Goal: Find specific page/section: Find specific page/section

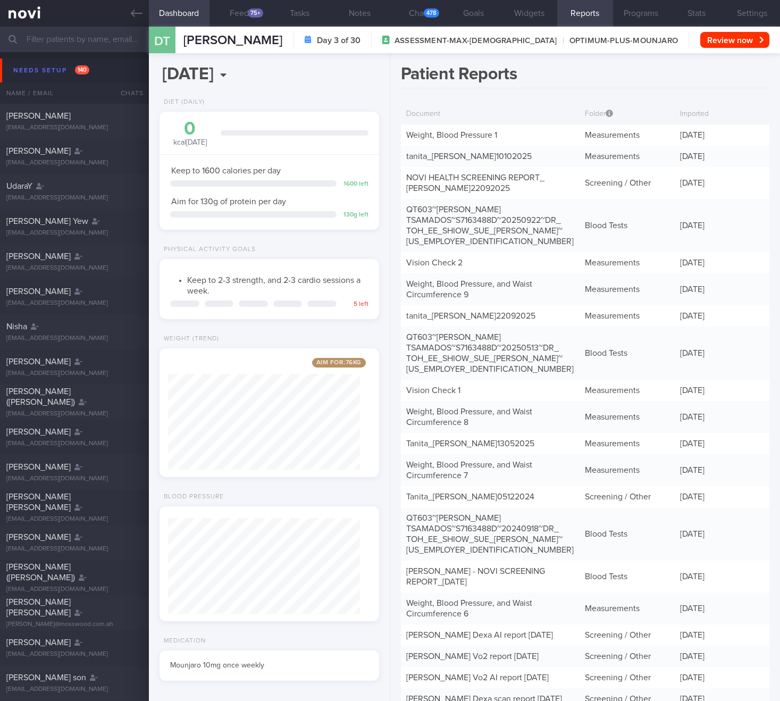
select select "9"
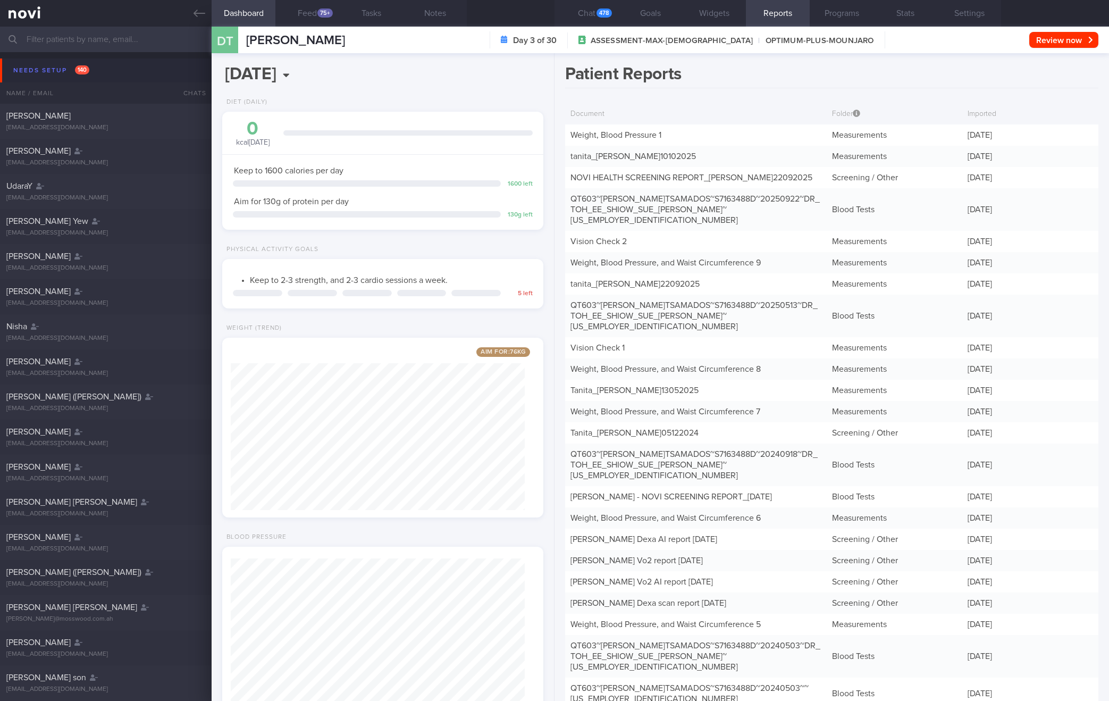
click at [673, 122] on div "Document" at bounding box center [695, 114] width 261 height 20
click at [658, 133] on link "Weight, Blood Pressure 1" at bounding box center [615, 135] width 91 height 9
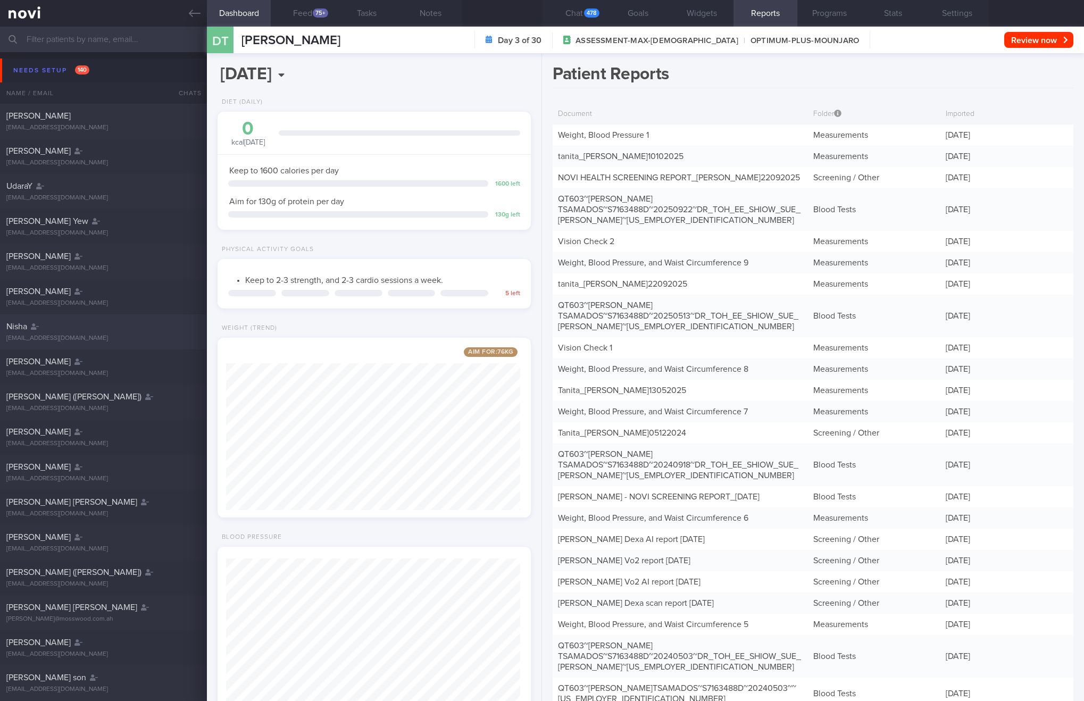
scroll to position [145, 259]
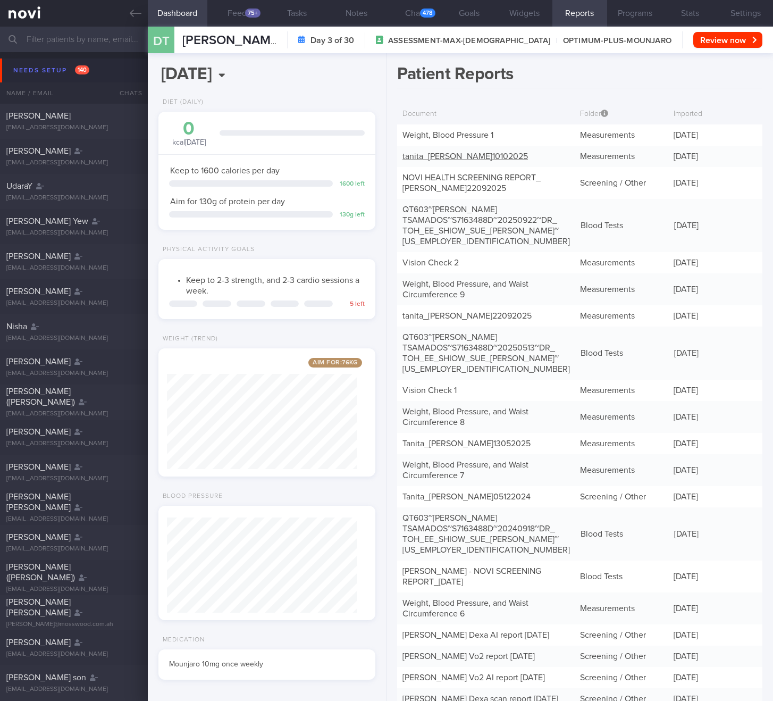
click at [452, 152] on link "tanita_ DIMITRI TSAMADOS_ 10102025" at bounding box center [464, 156] width 125 height 9
click at [430, 184] on link "NOVI HEALTH SCREENING REPORT_ DIMITRI TSAMADOS_ 22092025" at bounding box center [471, 182] width 138 height 19
click at [488, 155] on link "tanita_ DIMITRI TSAMADOS_ 10102025" at bounding box center [464, 156] width 125 height 9
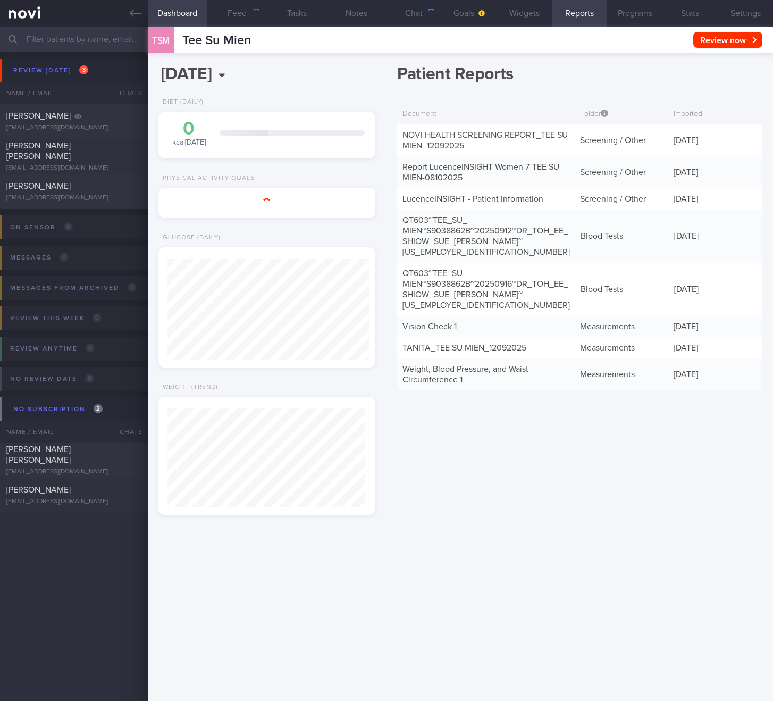
scroll to position [99, 198]
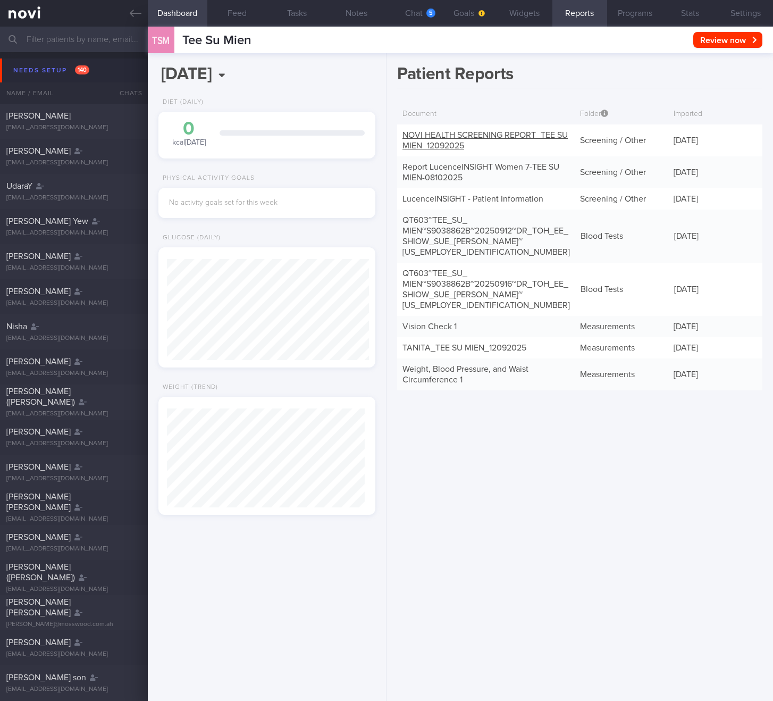
click at [428, 134] on link "NOVI HEALTH SCREENING REPORT_ TEE SU MIEN_ 12092025" at bounding box center [484, 140] width 165 height 19
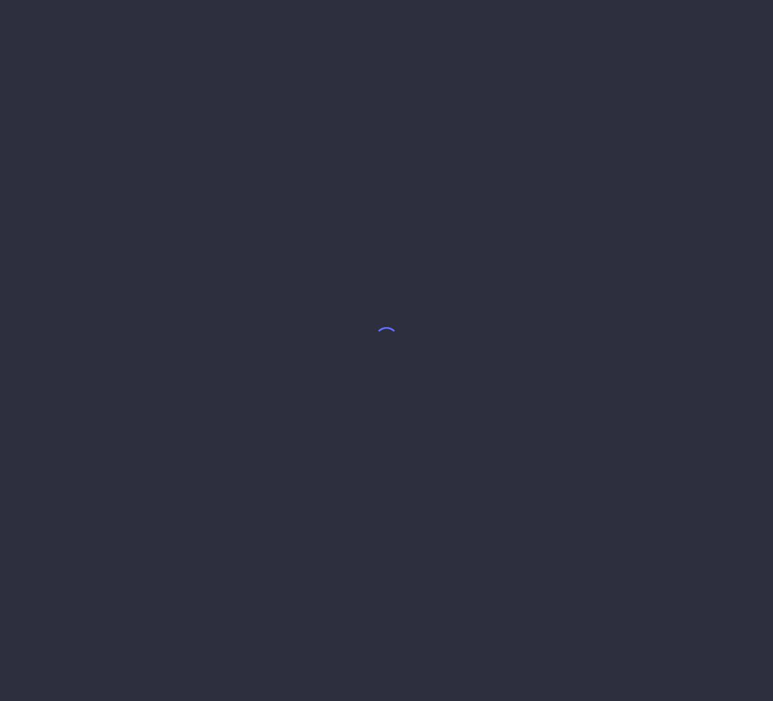
select select "9"
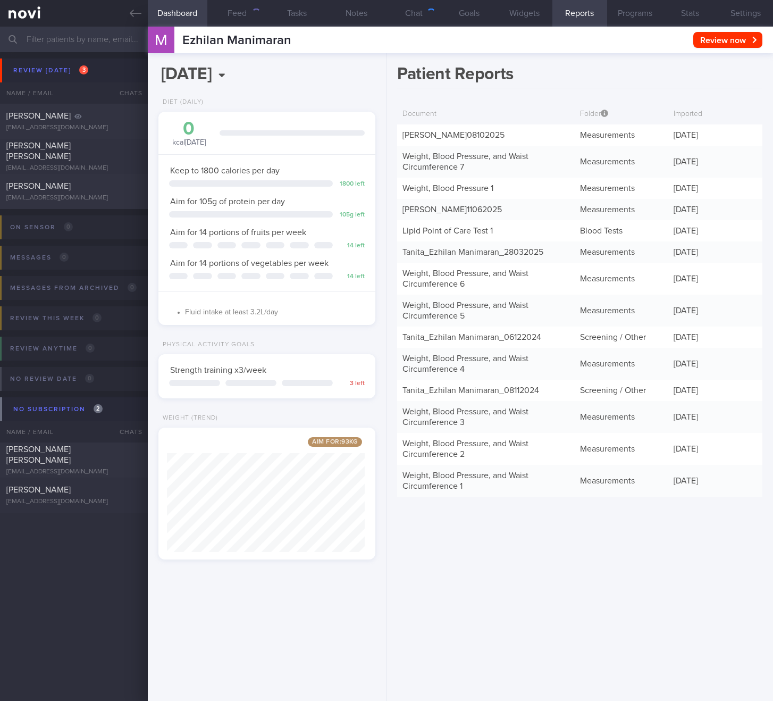
scroll to position [114, 198]
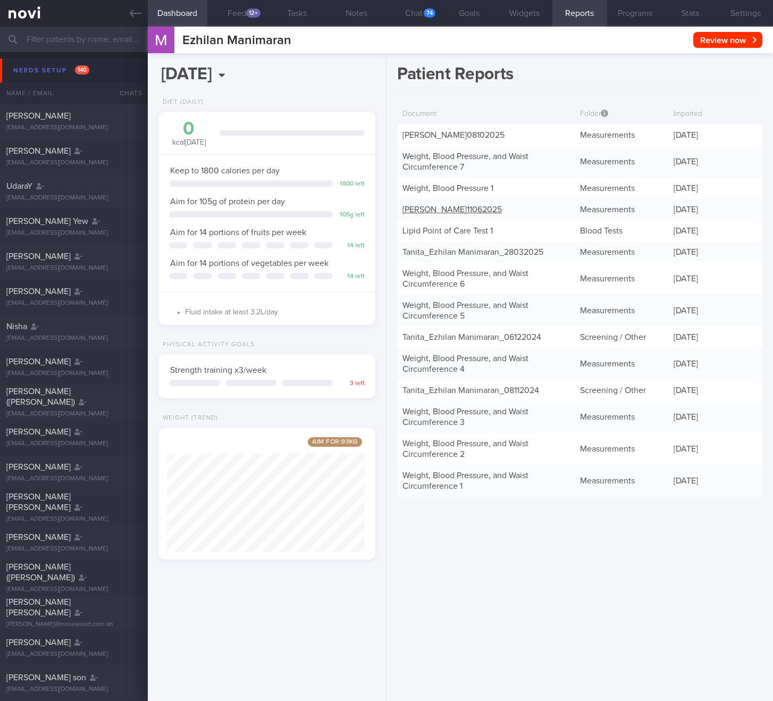
click at [429, 209] on link "TANITA - EZHILAN MANIMARAN_ 11062025" at bounding box center [451, 209] width 99 height 9
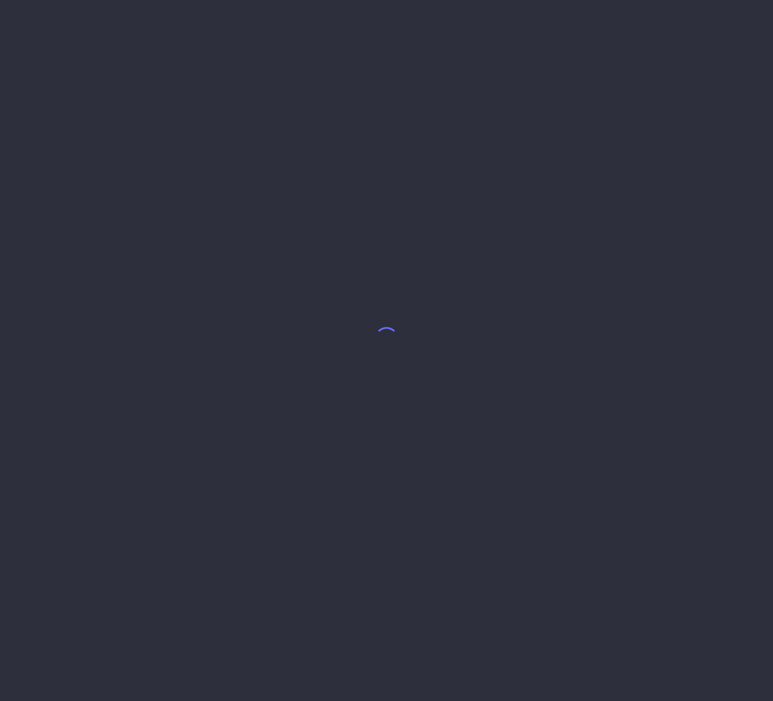
select select "9"
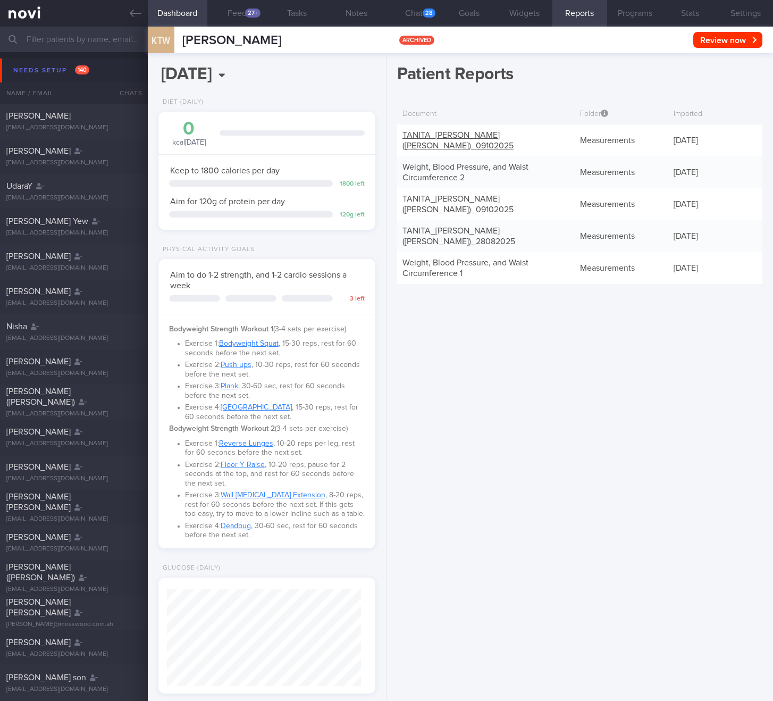
scroll to position [97, 195]
click at [423, 143] on link "TANITA_ KOH THONG WEE (XU THONGWEI)_ 09102025" at bounding box center [457, 140] width 111 height 19
click at [423, 196] on link "TANITA_ KOH THONG WEE (XU THONGWEI)_ 09102025" at bounding box center [457, 204] width 111 height 19
click at [452, 237] on link "TANITA_ KOH THONG WEE (XU THONGWEI)_ 28082025" at bounding box center [458, 235] width 113 height 19
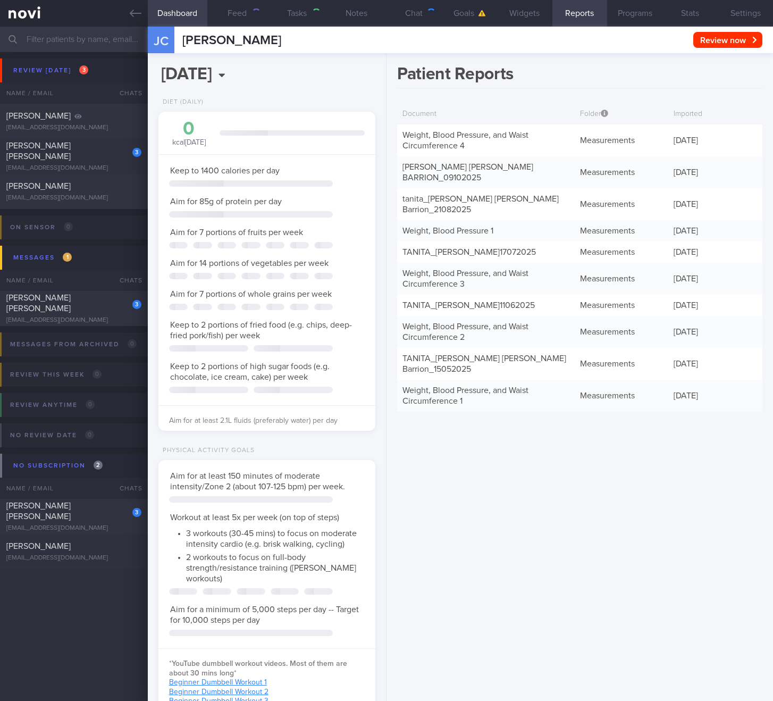
select select "9"
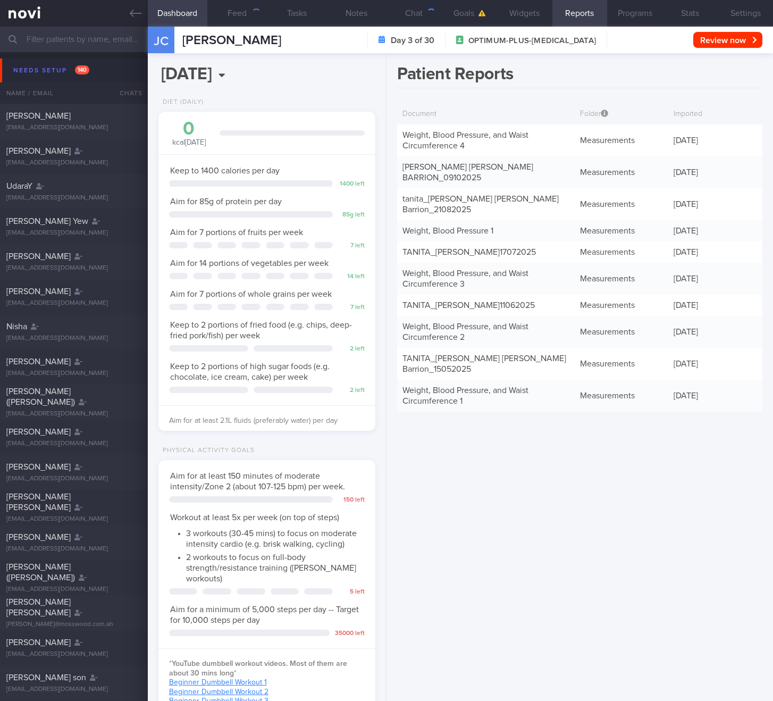
scroll to position [110, 190]
click at [449, 180] on link "TANITA -JULIE ANN-ARCELIE CHENG BARRION_ 09102025" at bounding box center [467, 172] width 131 height 19
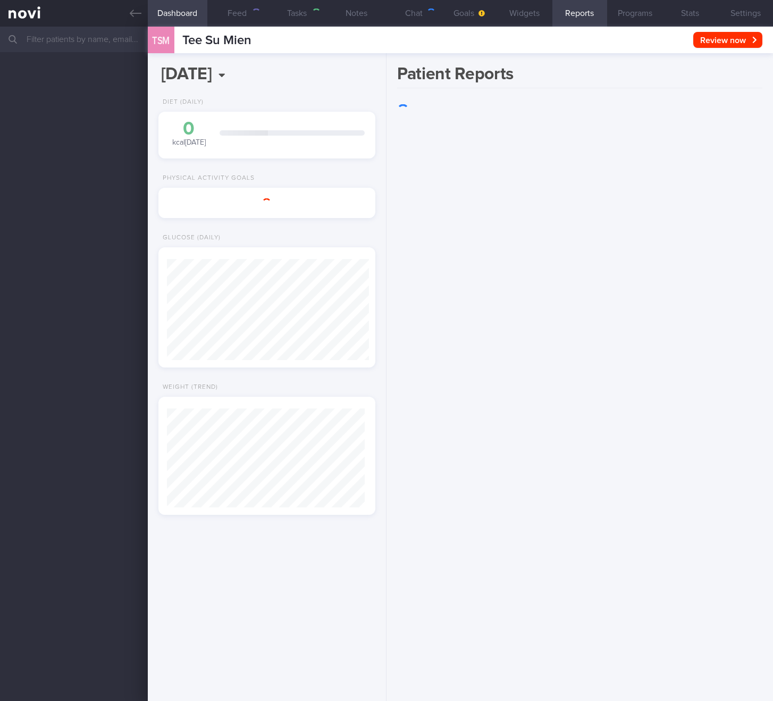
scroll to position [99, 198]
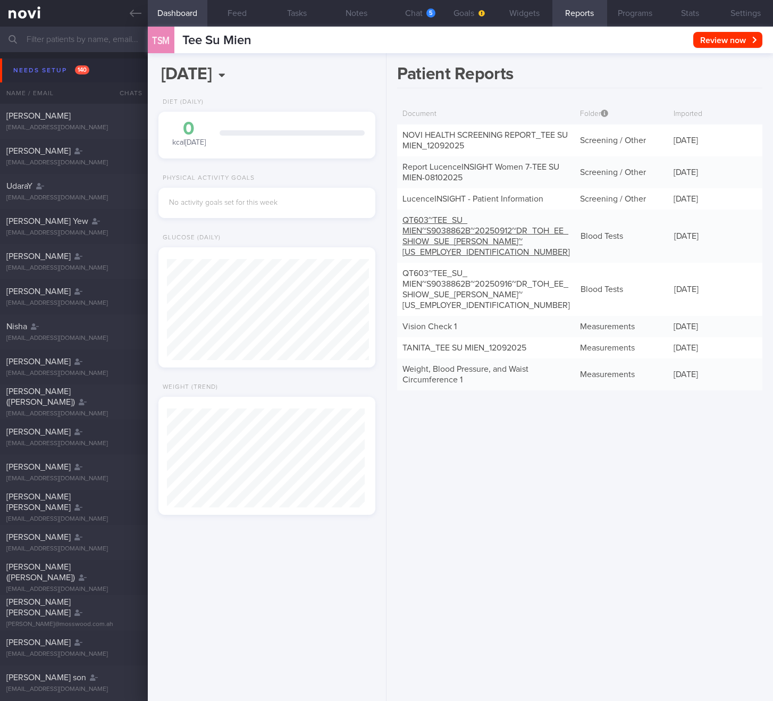
click at [444, 235] on div "QT603~TEE_ SU_ MIEN~S9038862B~20250912~DR_ TOH_ EE_ SHIOW_ SUE_ ANNE~25-2329064" at bounding box center [486, 235] width 178 height 53
click at [444, 231] on link "QT603~TEE_ SU_ MIEN~S9038862B~20250912~DR_ TOH_ EE_ SHIOW_ SUE_ ANNE~25-2329064" at bounding box center [485, 236] width 167 height 40
click at [443, 269] on link "QT603~TEE_ SU_ MIEN~S9038862B~20250916~DR_ TOH_ EE_ SHIOW_ SUE_ ANNE~25-4379734" at bounding box center [485, 289] width 167 height 40
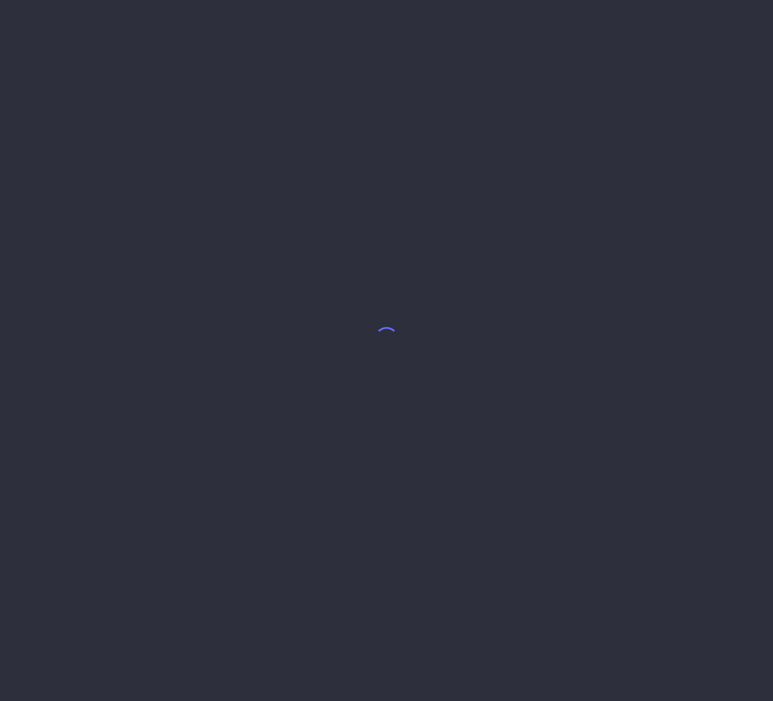
select select "9"
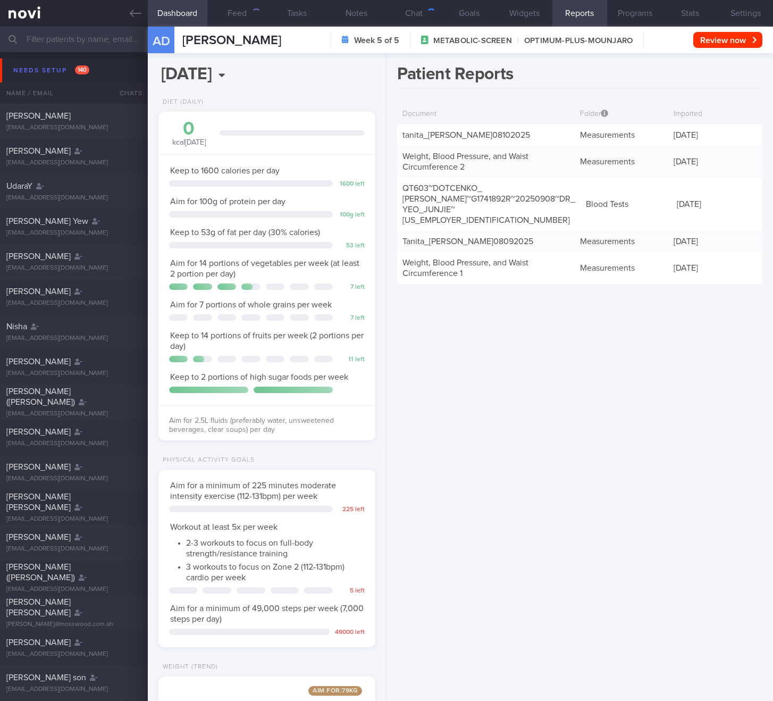
scroll to position [110, 190]
click at [441, 133] on link "tanita_ Anzhelika Dotcenko_ 08102025" at bounding box center [466, 135] width 128 height 9
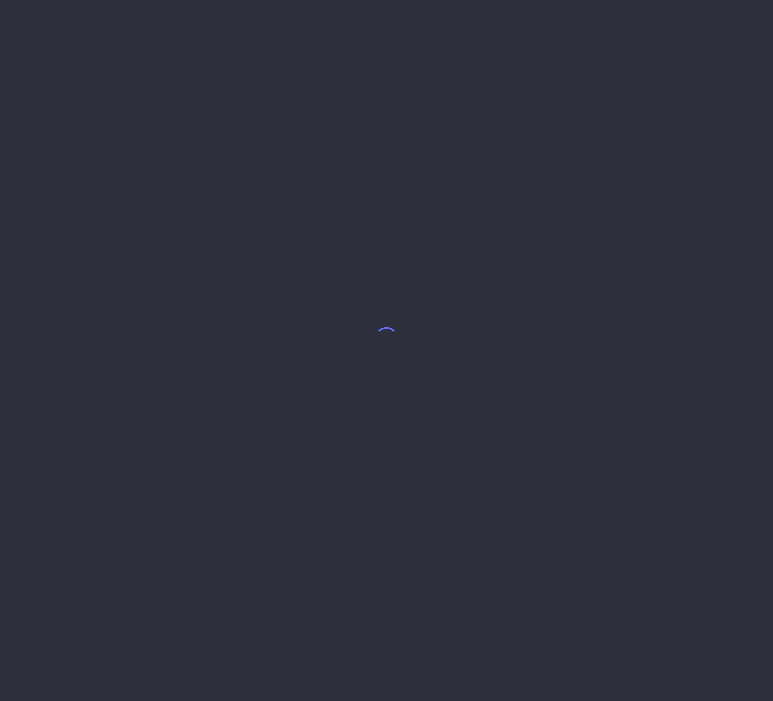
select select "9"
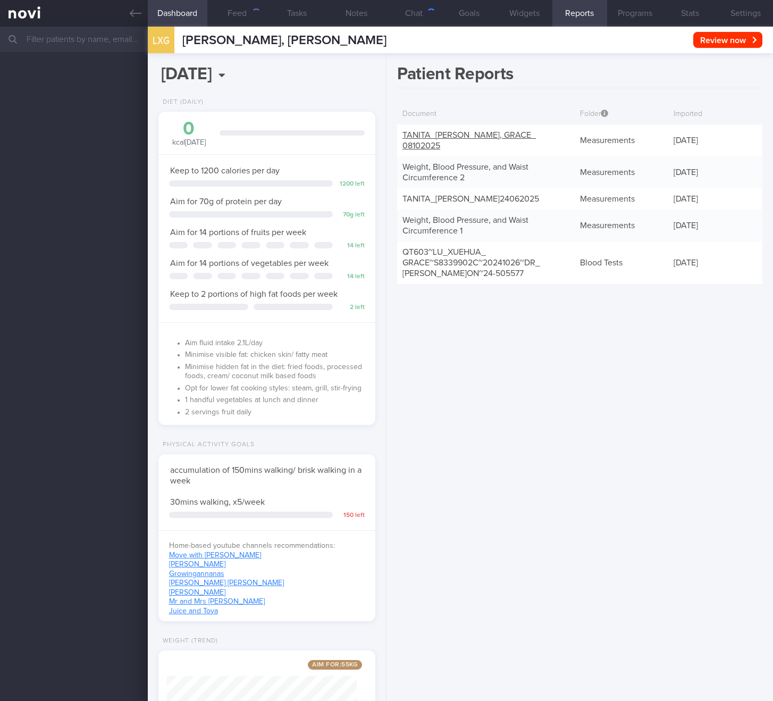
scroll to position [110, 190]
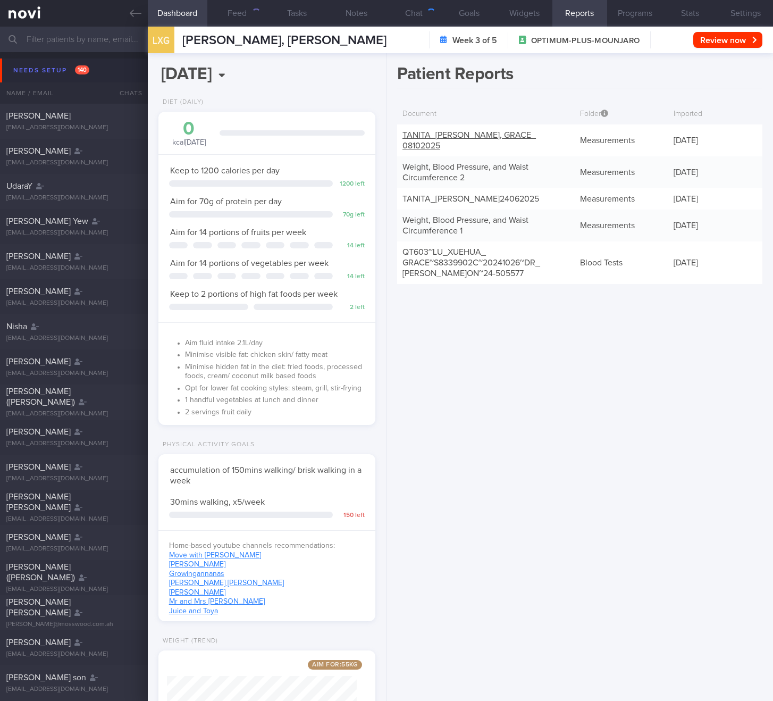
click at [441, 137] on link "TANITA_ LU XUEHUA, GRACE_ 08102025" at bounding box center [468, 140] width 133 height 19
click at [442, 163] on link "Weight, Blood Pressure, and Waist Circumference 2" at bounding box center [465, 172] width 126 height 19
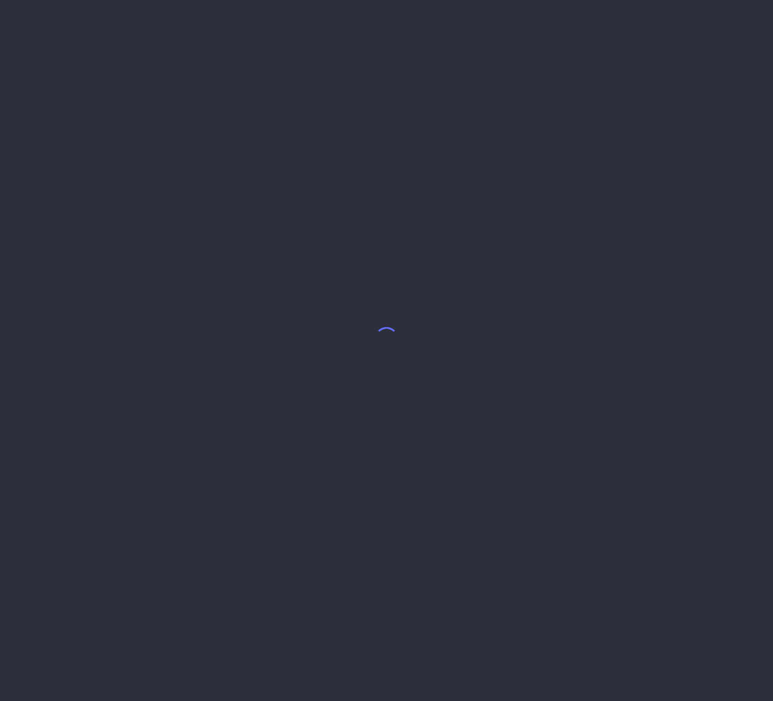
select select "9"
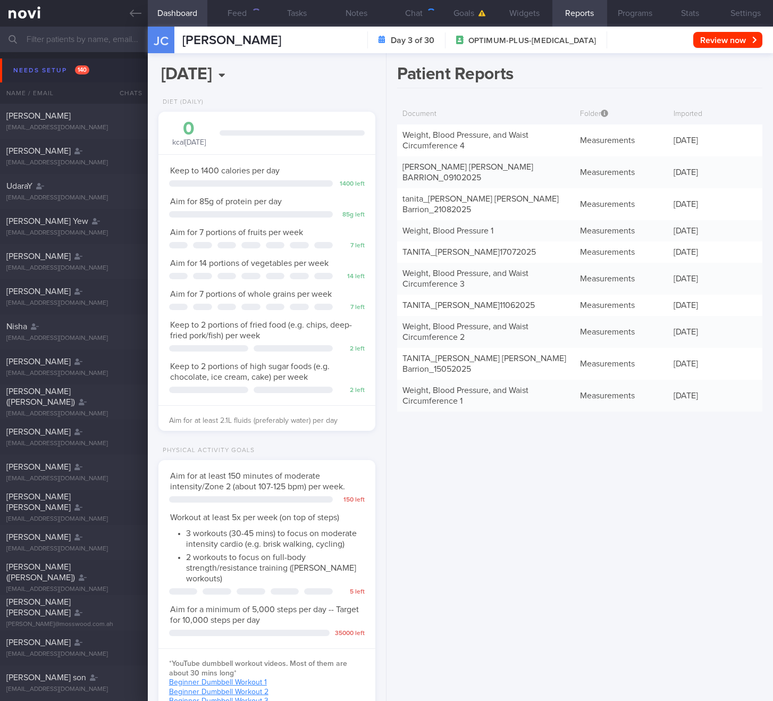
scroll to position [110, 190]
click at [438, 138] on link "Weight, Blood Pressure, and Waist Circumference 4" at bounding box center [465, 140] width 126 height 19
click at [439, 166] on link "TANITA -JULIE ANN-ARCELIE CHENG BARRION_ 09102025" at bounding box center [467, 172] width 131 height 19
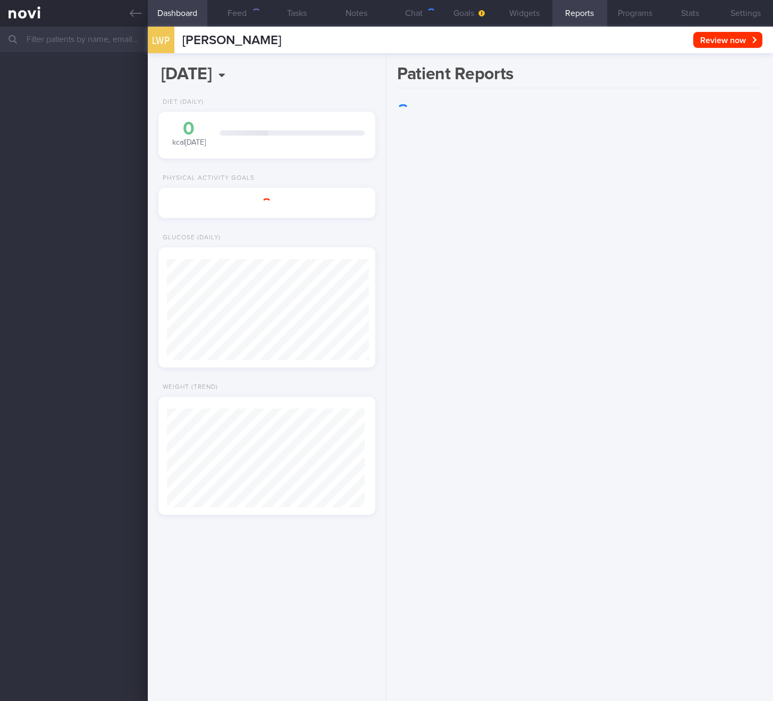
scroll to position [99, 198]
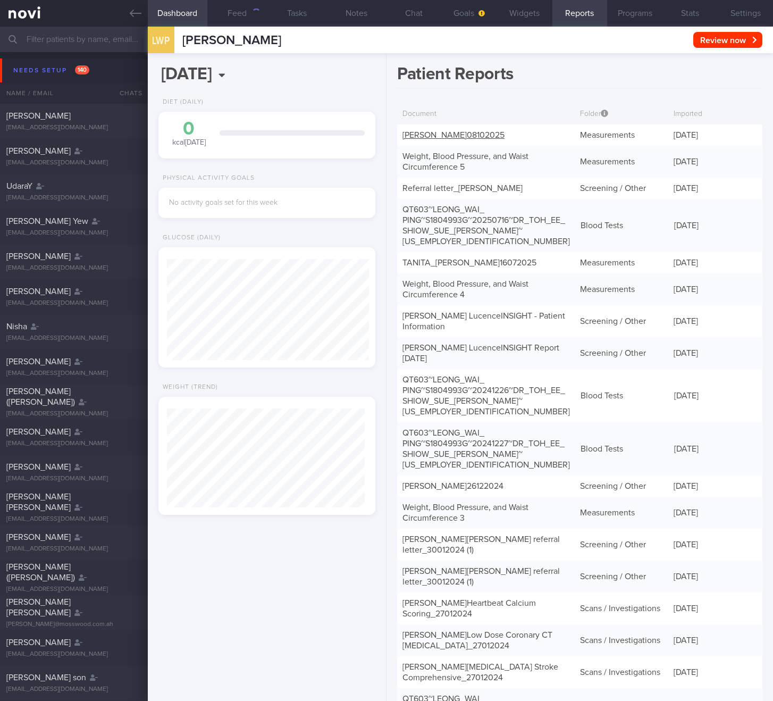
click at [454, 128] on div "TANITA - [PERSON_NAME] 08102025" at bounding box center [485, 134] width 177 height 21
click at [454, 134] on link "TANITA - LEONG WAI PING_ 08102025" at bounding box center [453, 135] width 102 height 9
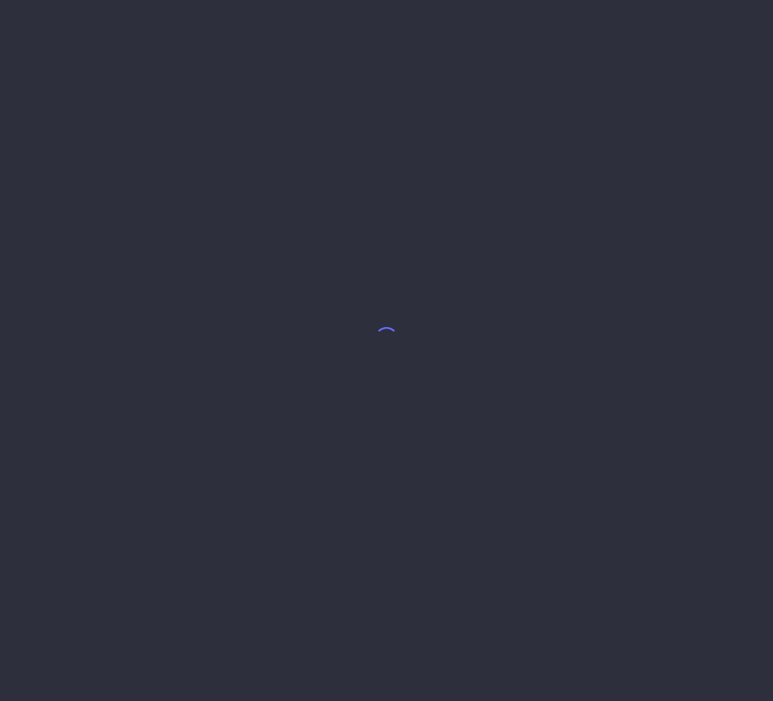
select select "9"
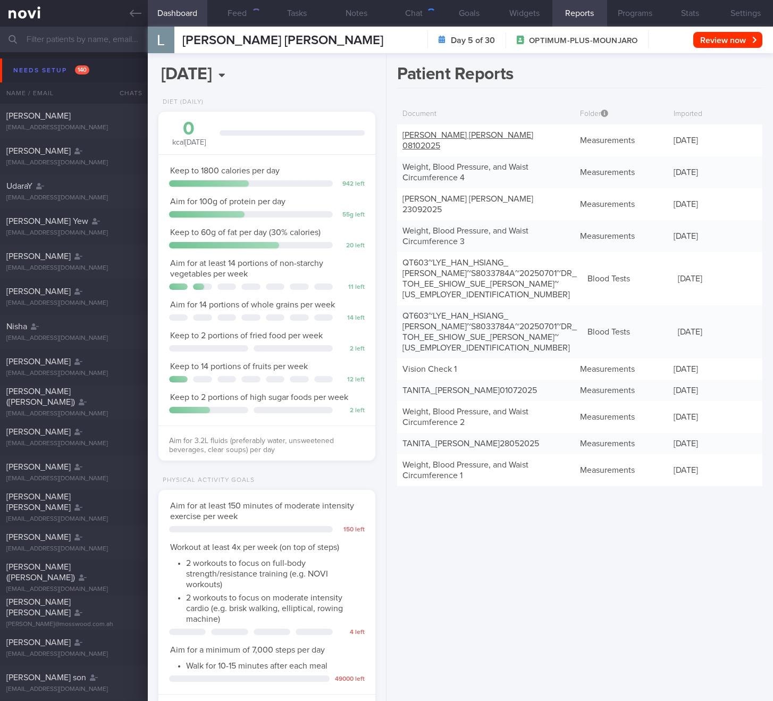
scroll to position [110, 190]
click at [455, 135] on link "TANITA - LYE HAN HSIANG LOUIS_ 08102025" at bounding box center [467, 140] width 131 height 19
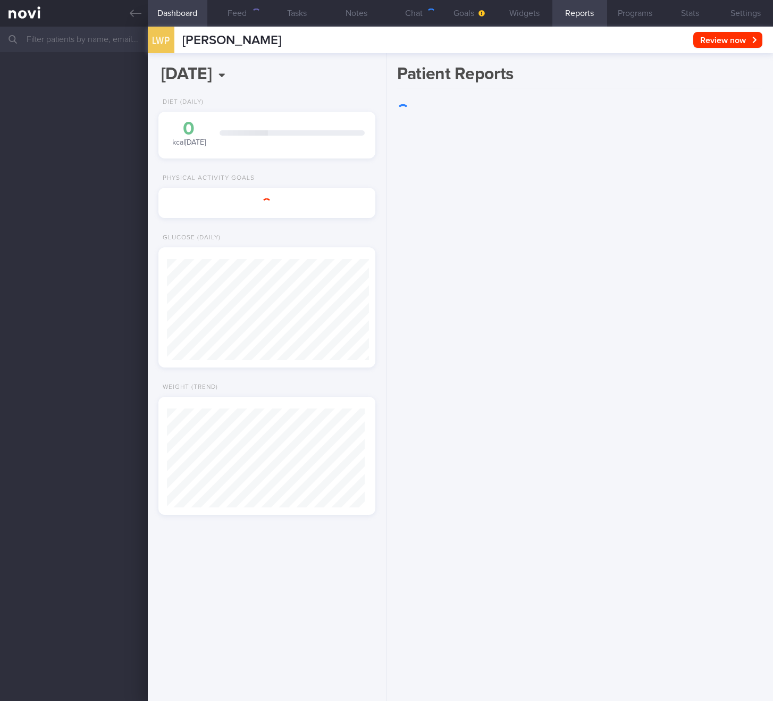
scroll to position [99, 198]
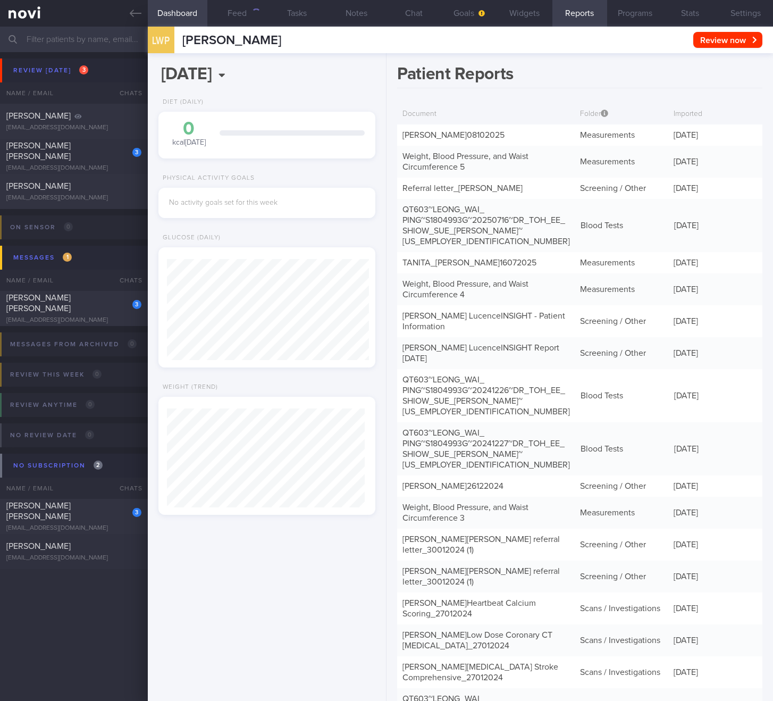
click at [441, 141] on div "TANITA - LEONG WAI PING_ 08102025" at bounding box center [485, 134] width 177 height 21
click at [443, 128] on div "TANITA - LEONG WAI PING_ 08102025" at bounding box center [485, 134] width 177 height 21
click at [445, 137] on link "TANITA - LEONG WAI PING_ 08102025" at bounding box center [453, 135] width 102 height 9
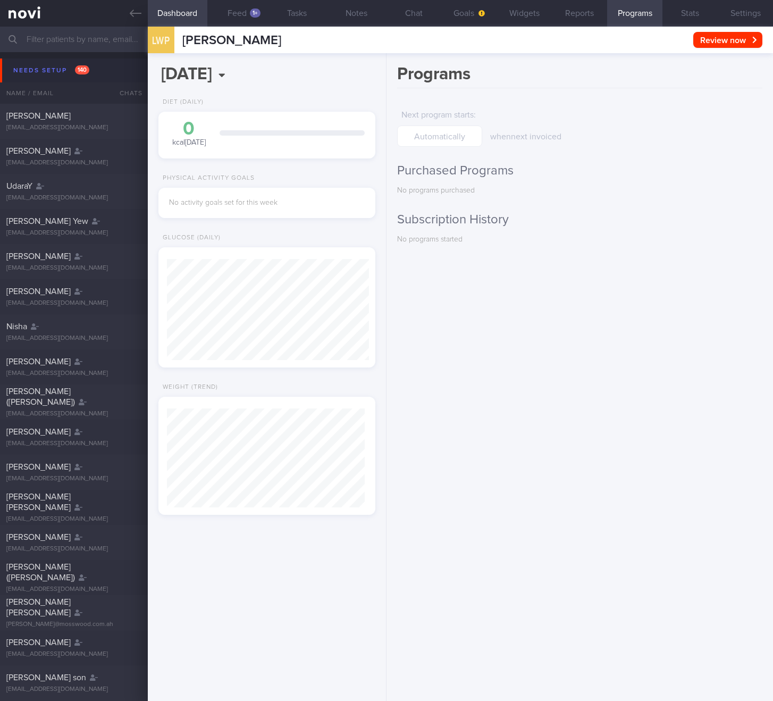
scroll to position [99, 198]
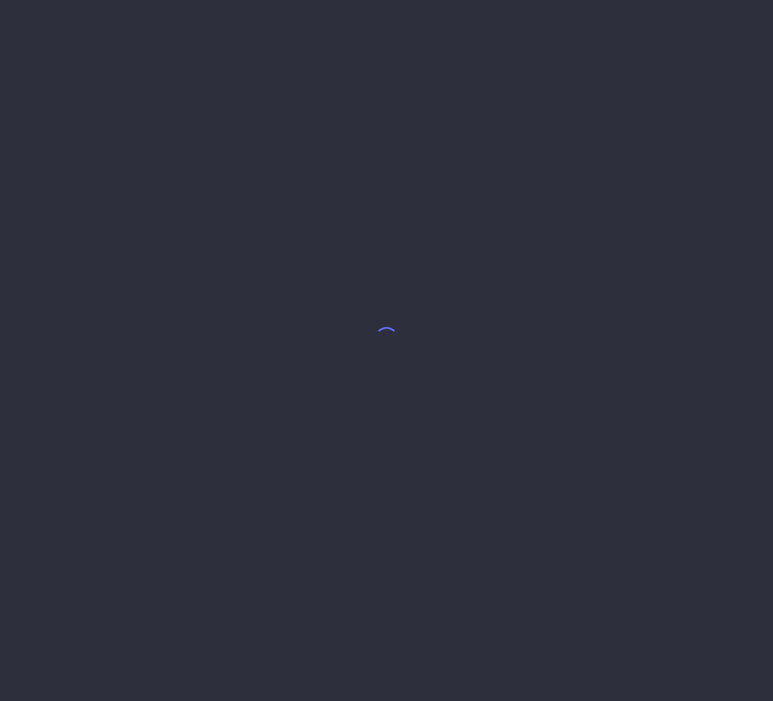
select select "9"
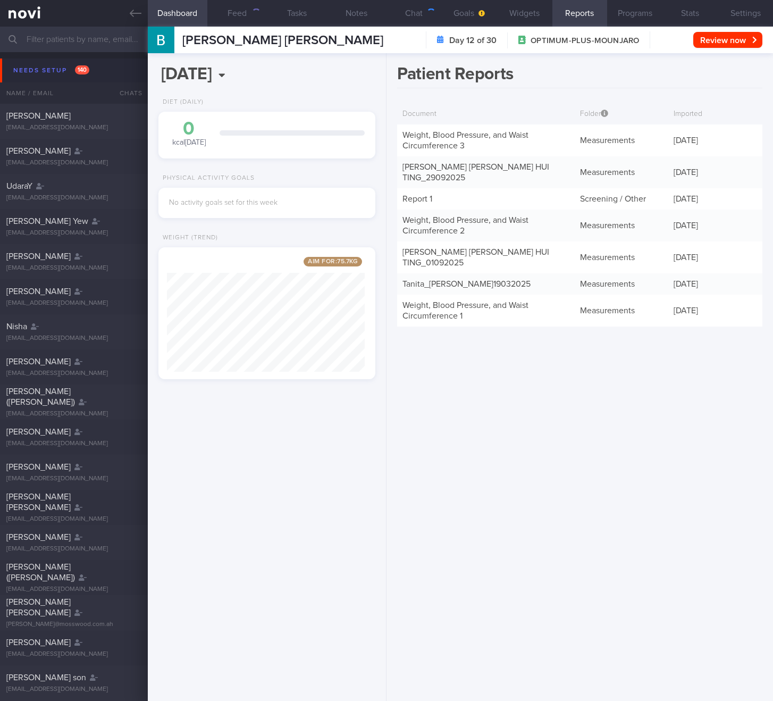
scroll to position [114, 198]
click at [430, 169] on link "TANITA - BEATRICE ADRIENNE HEW HUI TING_ 29092025" at bounding box center [475, 172] width 147 height 19
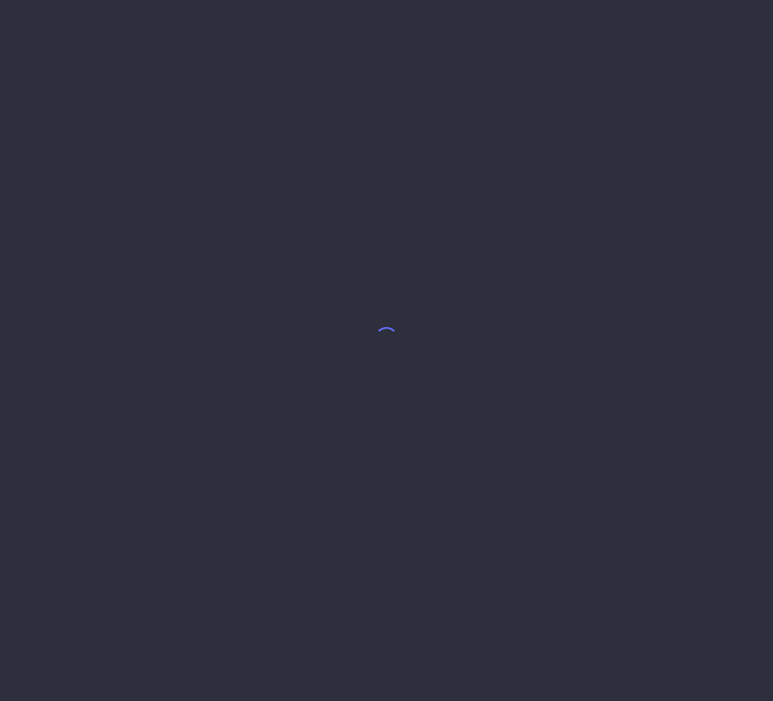
select select "9"
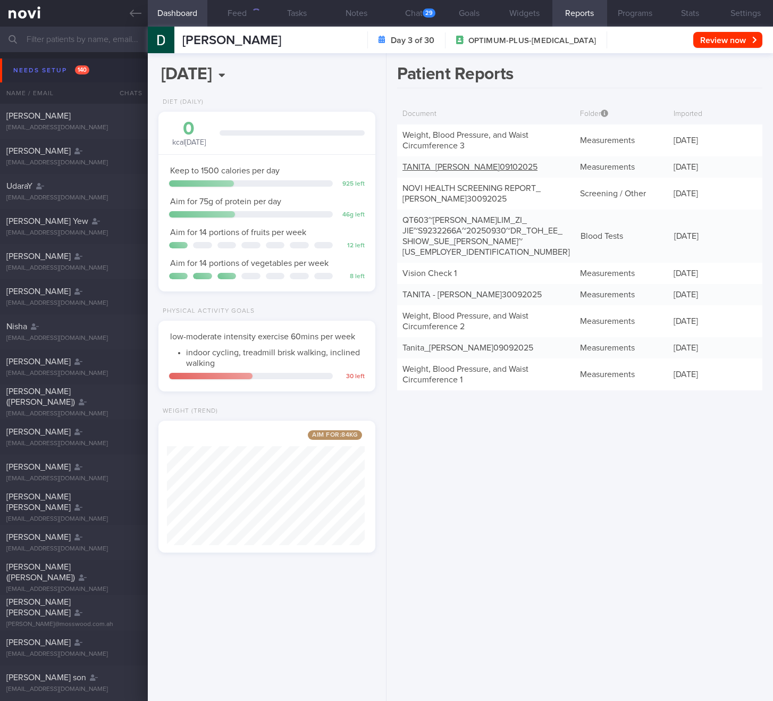
scroll to position [114, 198]
click at [430, 164] on link "TANITA_ DARREN LIM ZI JIE_ 09102025" at bounding box center [469, 167] width 135 height 9
click at [522, 395] on div "Patient Reports Document Folder Imported Weight, Blood Pressure, and Waist Circ…" at bounding box center [580, 377] width 387 height 648
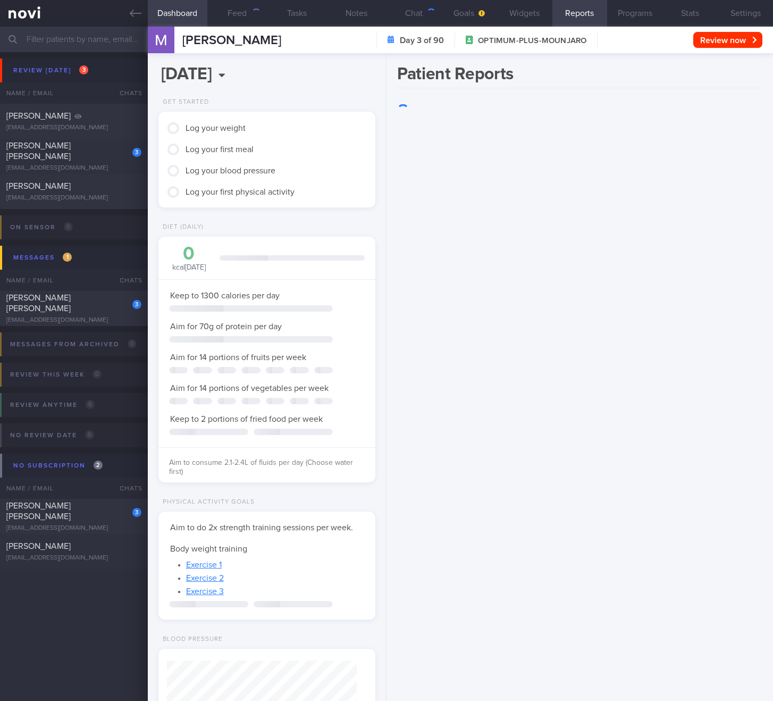
scroll to position [110, 190]
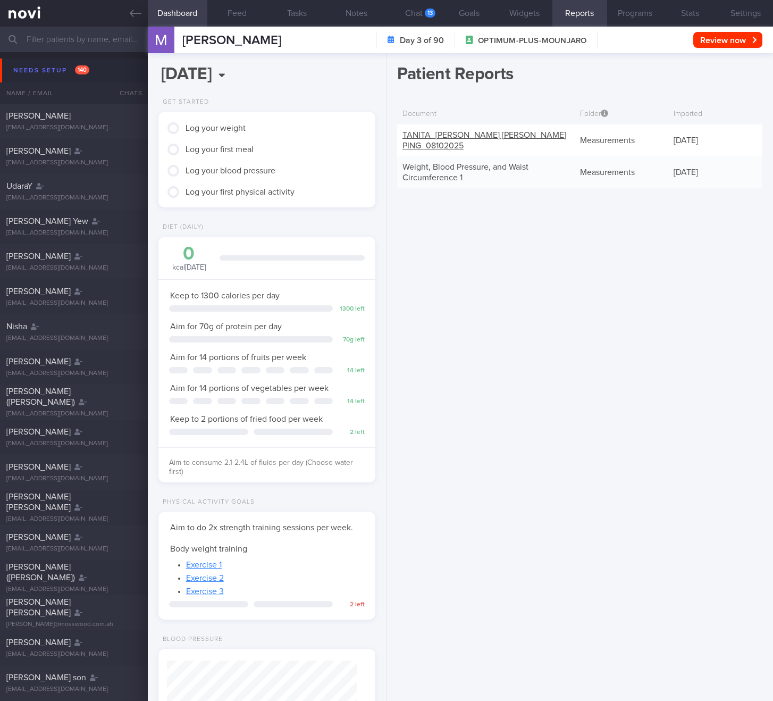
click at [446, 136] on link "TANITA_ [PERSON_NAME] [PERSON_NAME] PING_ 08102025" at bounding box center [484, 140] width 164 height 19
click at [487, 291] on div "Patient Reports Document Folder Imported TANITA_ [PERSON_NAME] [PERSON_NAME] PI…" at bounding box center [580, 377] width 387 height 648
